Goal: Find specific page/section: Find specific page/section

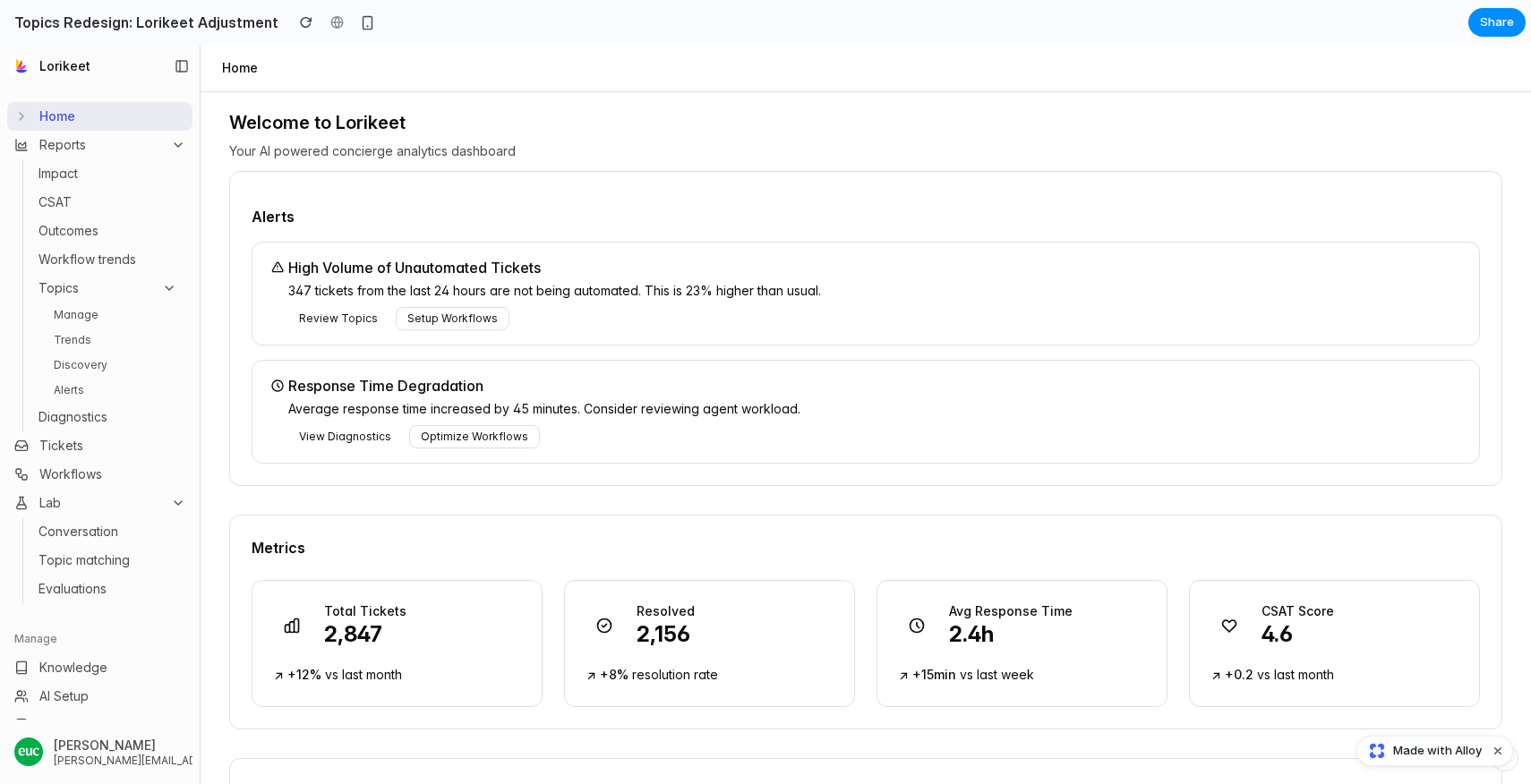
scroll to position [484, 0]
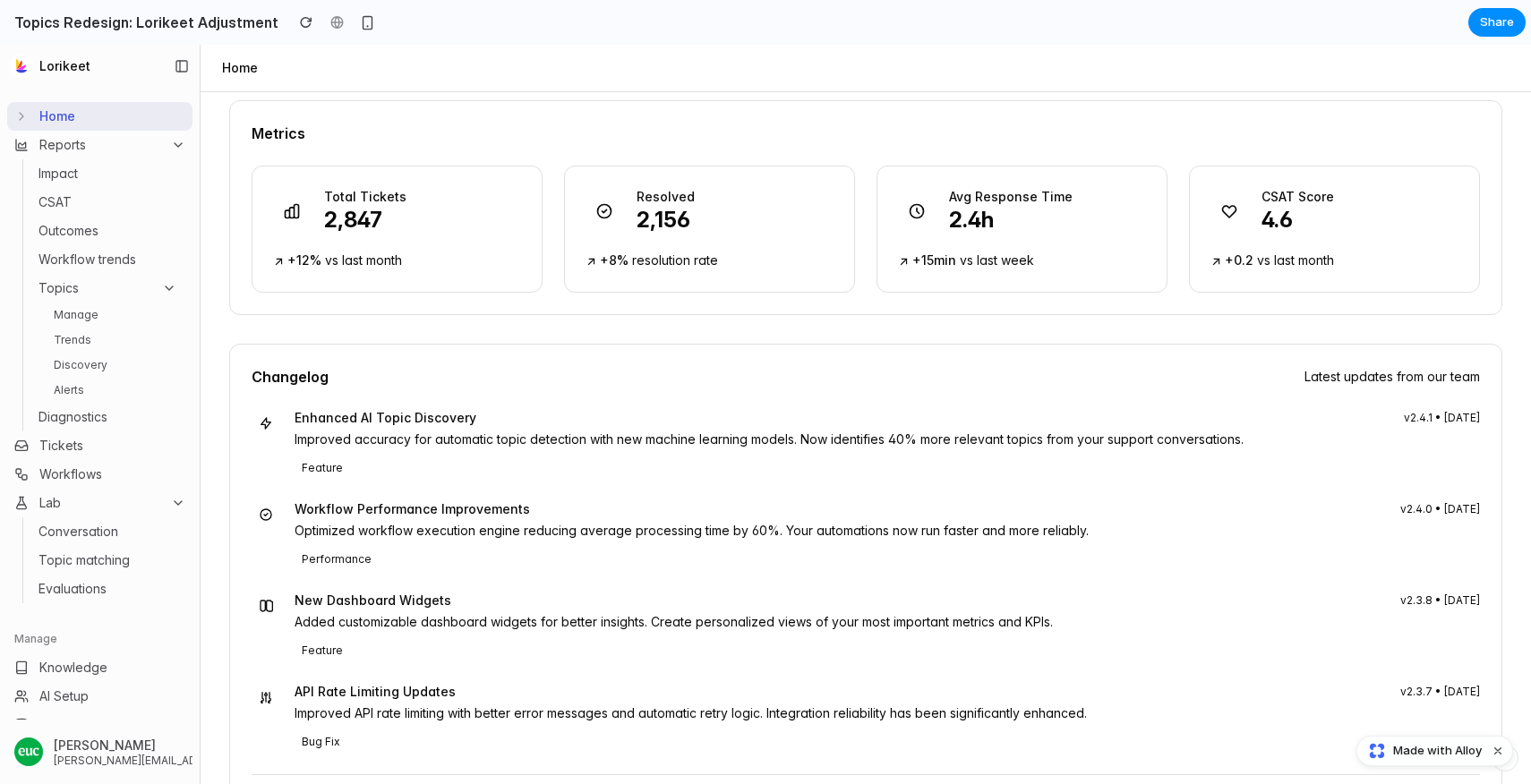
scroll to position [485, 0]
